Goal: Navigation & Orientation: Find specific page/section

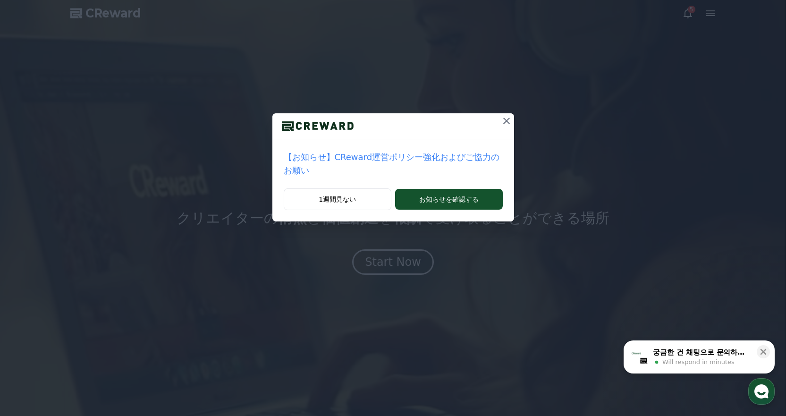
click at [501, 118] on icon at bounding box center [506, 120] width 11 height 11
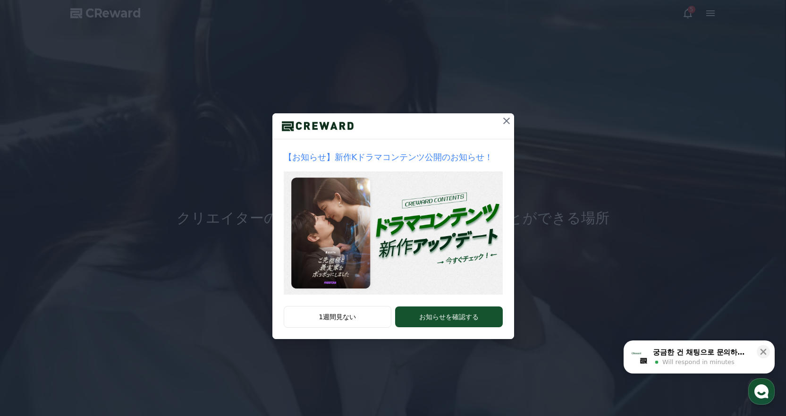
click at [508, 121] on icon at bounding box center [506, 120] width 11 height 11
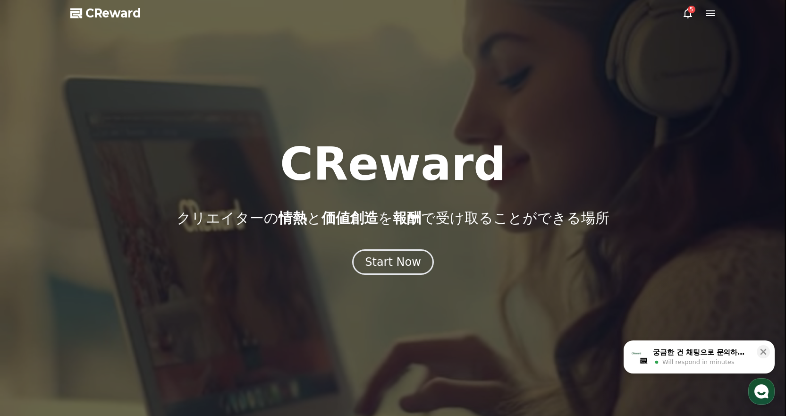
click at [691, 14] on icon at bounding box center [688, 13] width 8 height 10
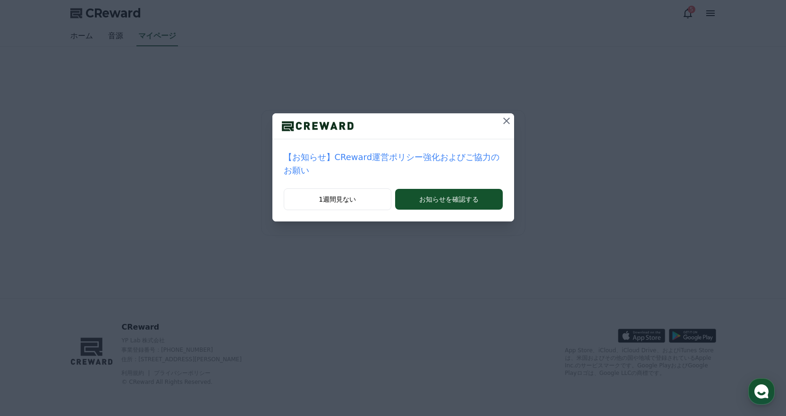
click at [501, 115] on icon at bounding box center [506, 120] width 11 height 11
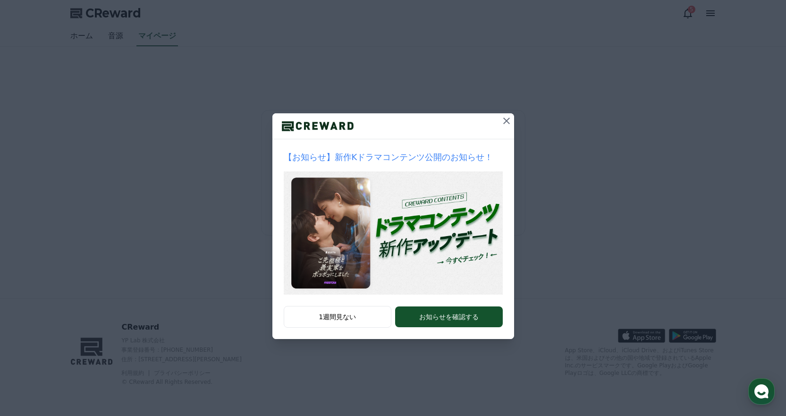
click at [505, 116] on div at bounding box center [393, 126] width 242 height 26
click at [505, 116] on icon at bounding box center [506, 120] width 11 height 11
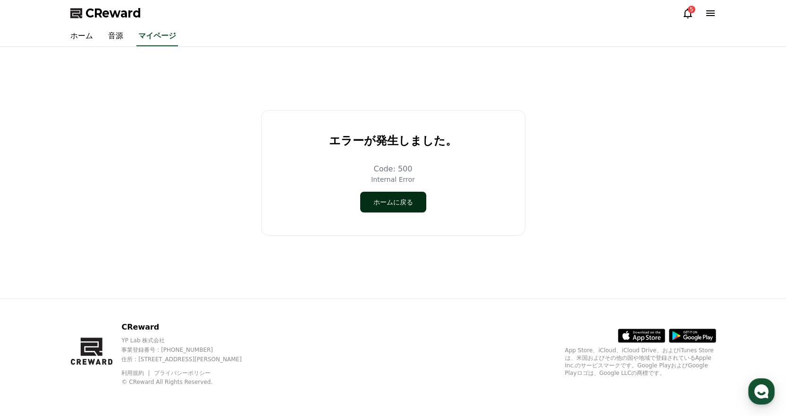
click at [393, 196] on button "ホームに戻る" at bounding box center [393, 202] width 66 height 21
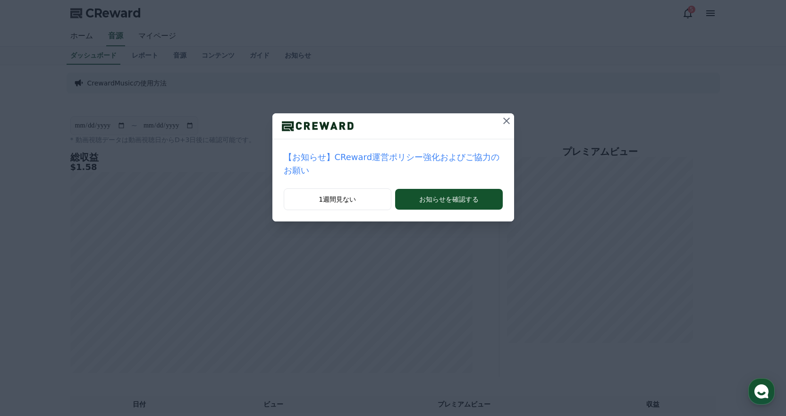
click at [501, 118] on icon at bounding box center [506, 120] width 11 height 11
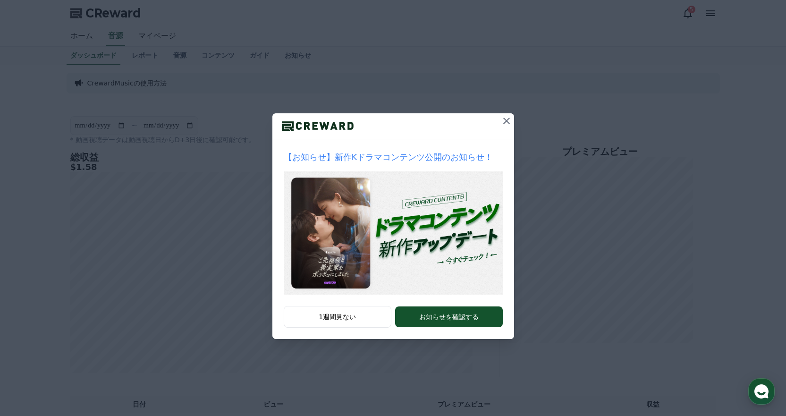
click at [509, 121] on icon at bounding box center [506, 120] width 11 height 11
